Goal: Information Seeking & Learning: Find contact information

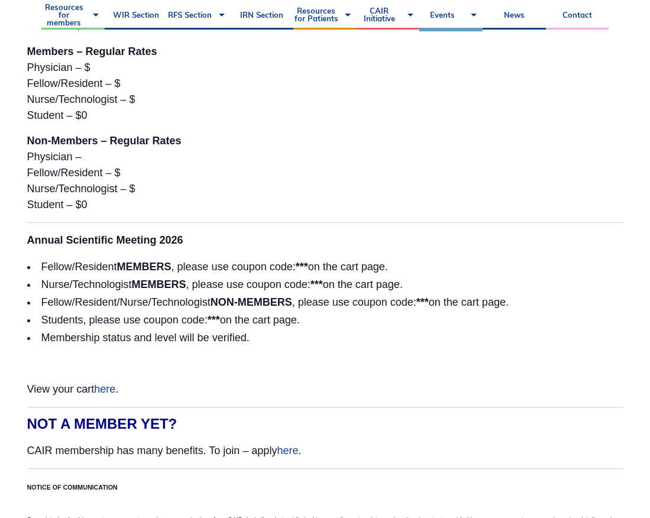
scroll to position [3208, 0]
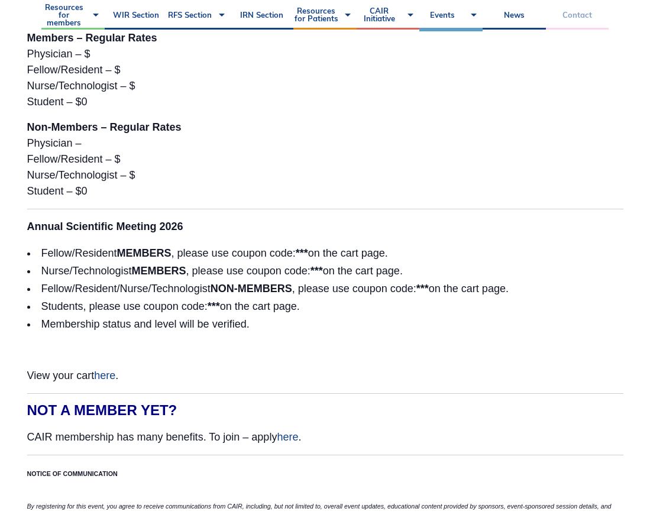
click at [583, 18] on link "Contact" at bounding box center [577, 15] width 63 height 30
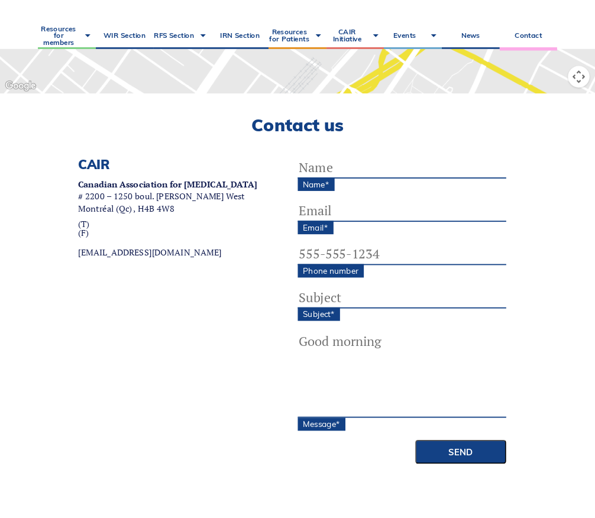
scroll to position [293, 0]
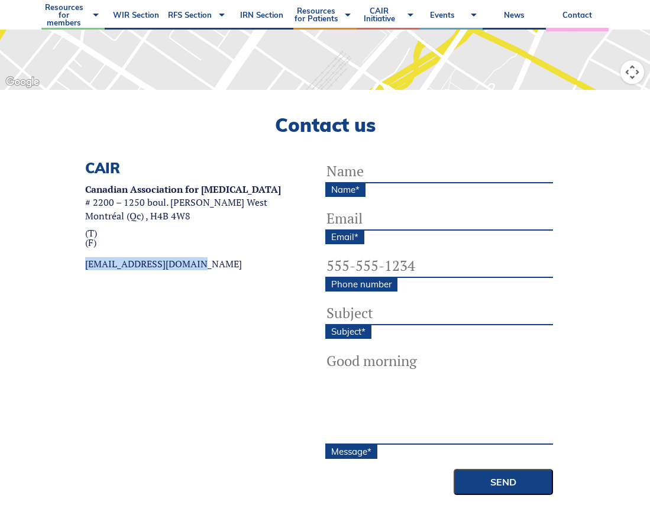
drag, startPoint x: 55, startPoint y: 266, endPoint x: 195, endPoint y: 269, distance: 139.7
click at [195, 269] on div "CAIR Canadian Association for Interventional Radiology # 2200 – 1250 boul. René…" at bounding box center [183, 327] width 284 height 335
copy link "[EMAIL_ADDRESS][DOMAIN_NAME]"
